Goal: Navigation & Orientation: Find specific page/section

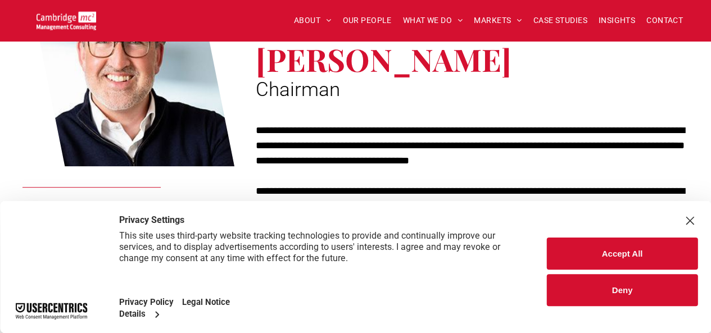
scroll to position [205, 0]
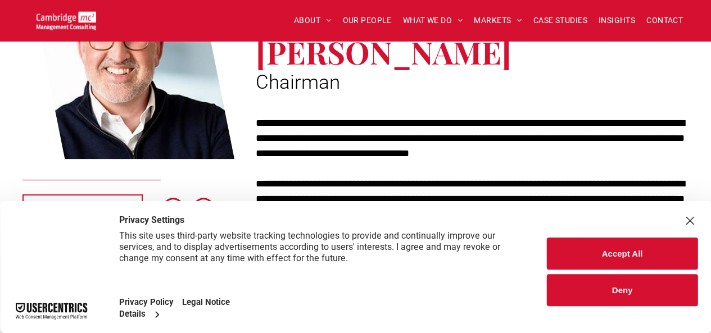
click at [626, 256] on button "Accept All" at bounding box center [622, 254] width 151 height 32
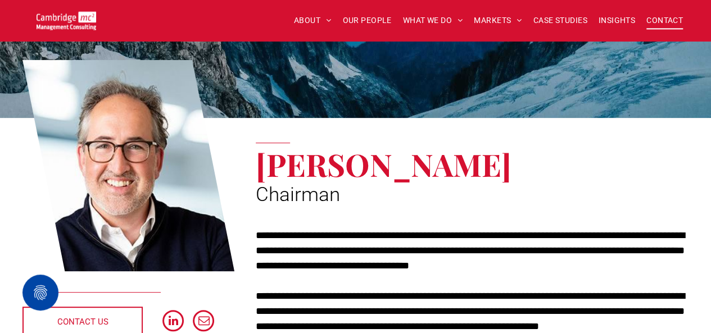
scroll to position [89, 0]
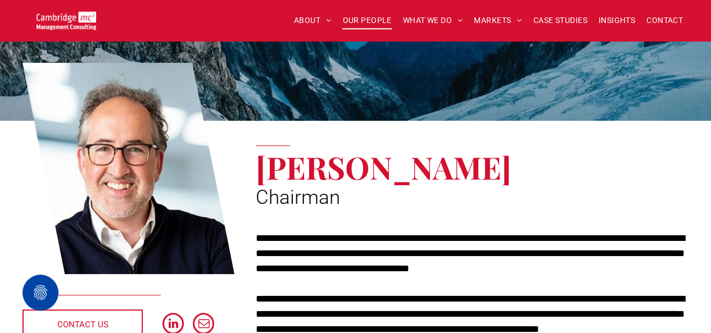
click at [358, 22] on span "OUR PEOPLE" at bounding box center [366, 20] width 49 height 17
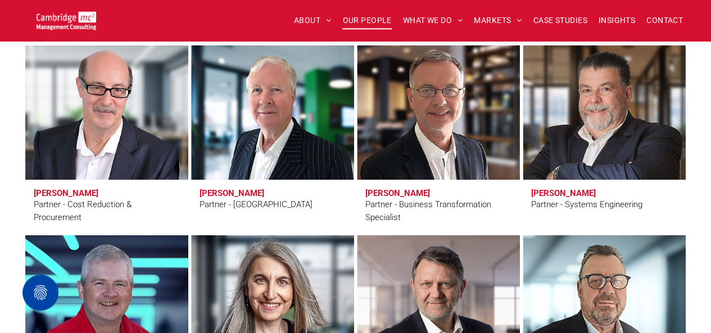
scroll to position [2737, 0]
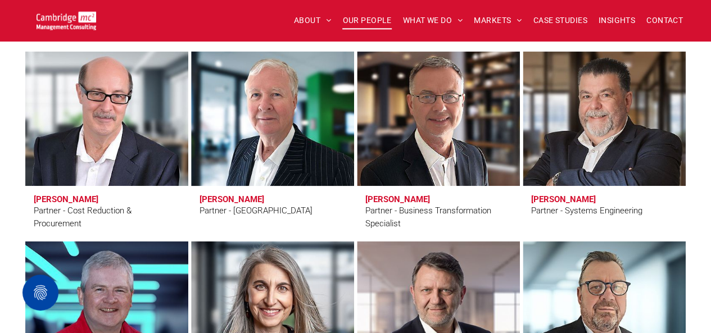
click at [291, 134] on link at bounding box center [272, 118] width 172 height 143
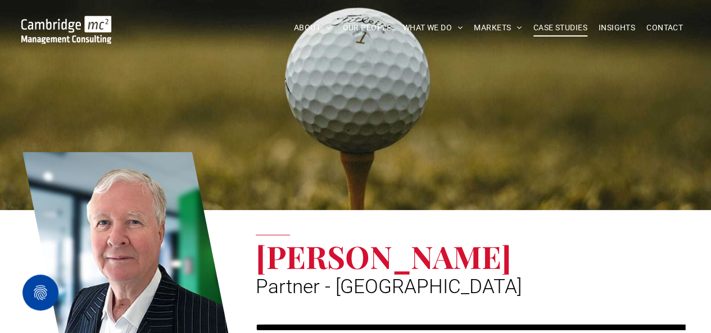
click at [553, 30] on span "CASE STUDIES" at bounding box center [560, 27] width 54 height 17
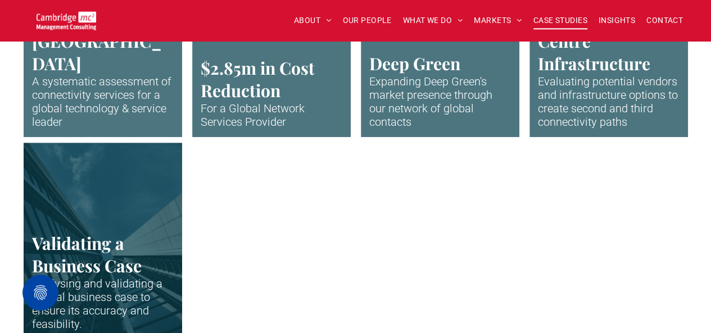
scroll to position [2570, 0]
